Goal: Transaction & Acquisition: Purchase product/service

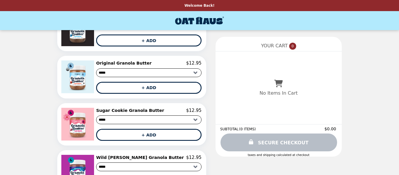
scroll to position [418, 0]
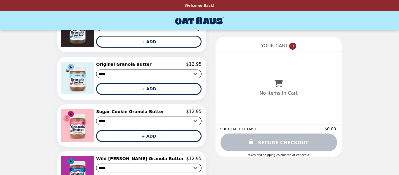
click at [136, 111] on h2 "Sugar Cookie Granola Butter" at bounding box center [131, 111] width 70 height 5
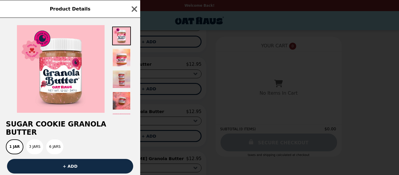
click at [121, 77] on img at bounding box center [121, 79] width 19 height 19
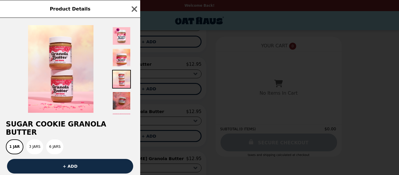
click at [120, 95] on img at bounding box center [121, 100] width 19 height 19
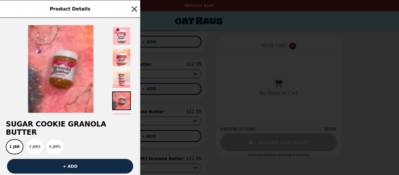
click at [133, 116] on div "Sugar Cookie Granola Butter 1 Jar 3 Jars 6 Jars + ADD $12.95 Description Curren…" at bounding box center [70, 96] width 140 height 157
click at [136, 10] on icon "button" at bounding box center [135, 9] width 6 height 6
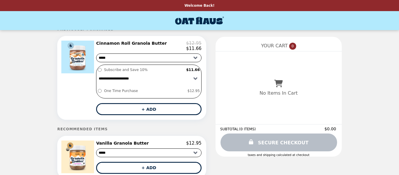
scroll to position [0, 0]
